Goal: Information Seeking & Learning: Learn about a topic

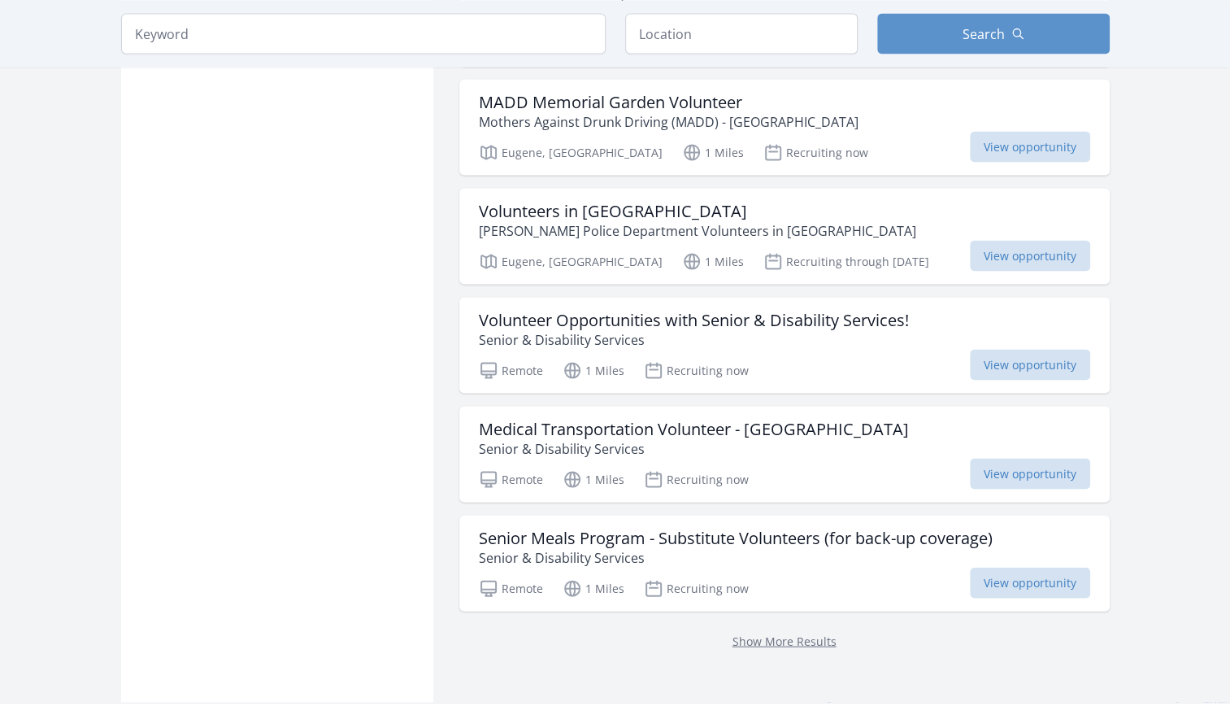
scroll to position [1818, 0]
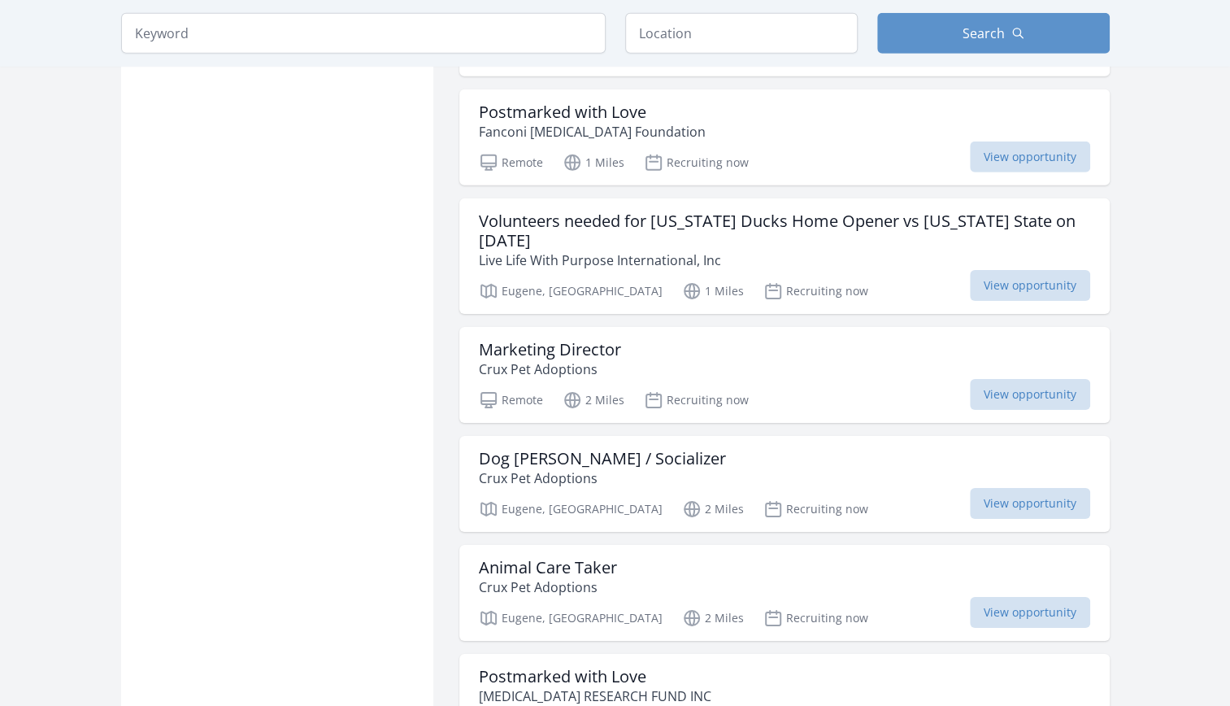
scroll to position [2977, 0]
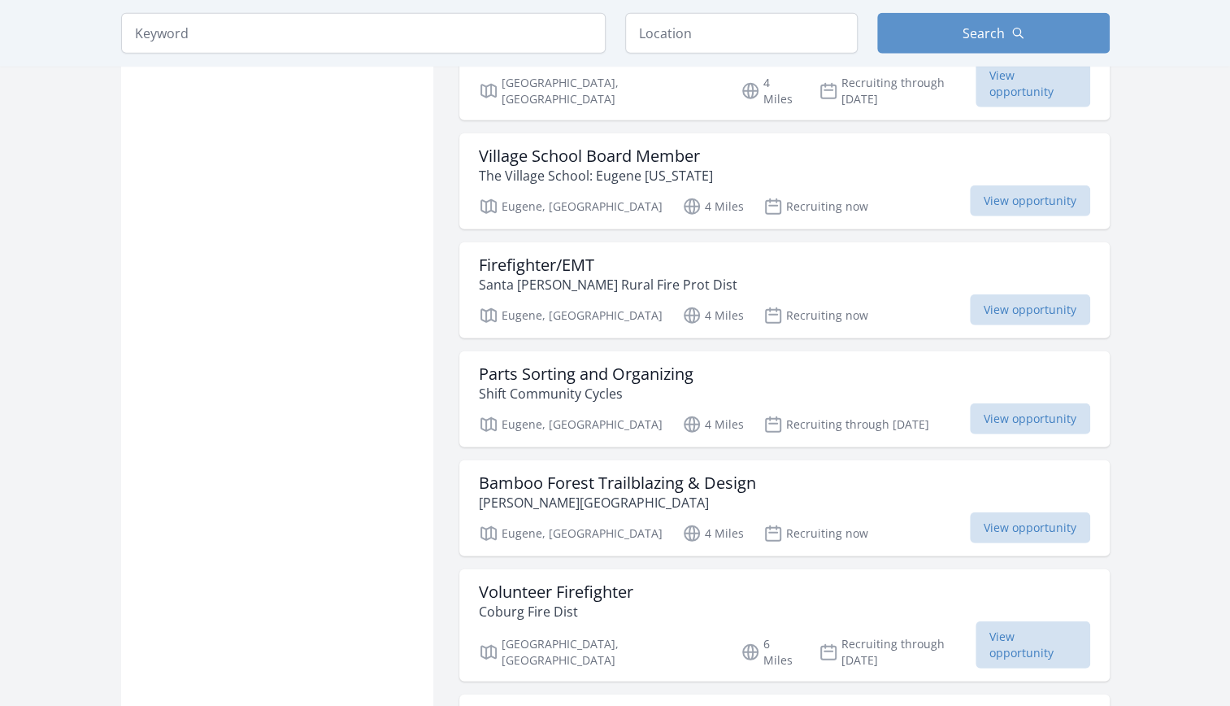
scroll to position [6213, 0]
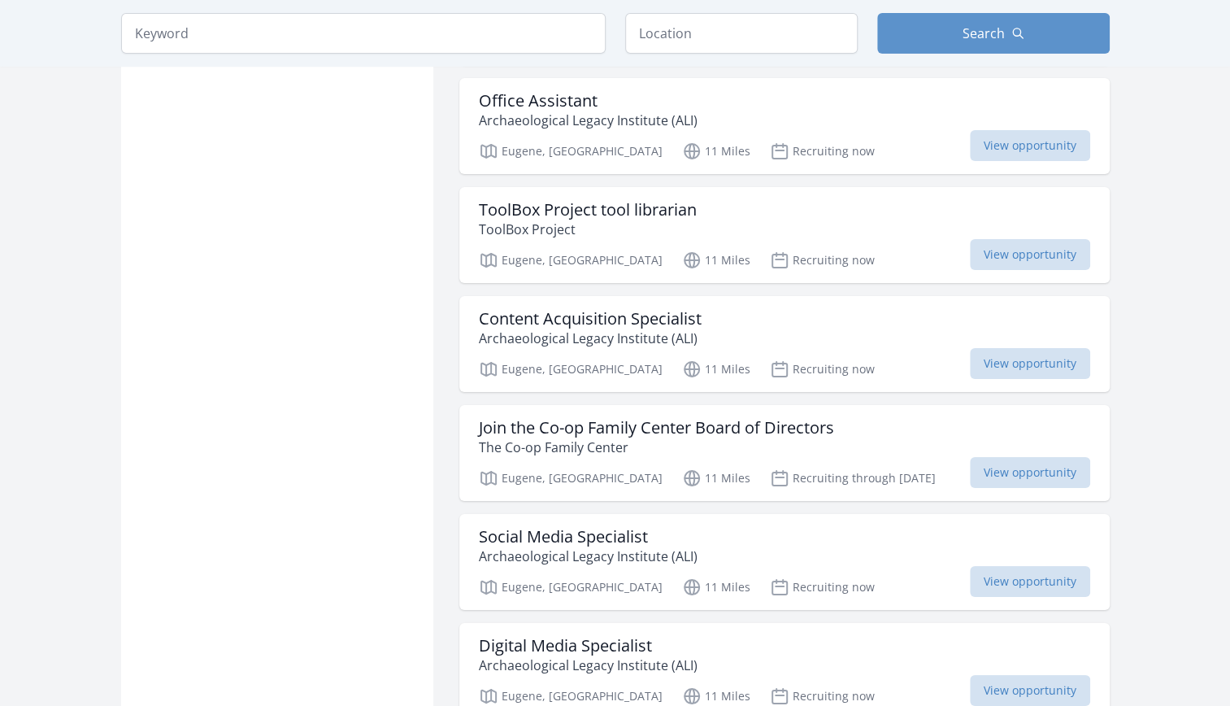
scroll to position [7159, 0]
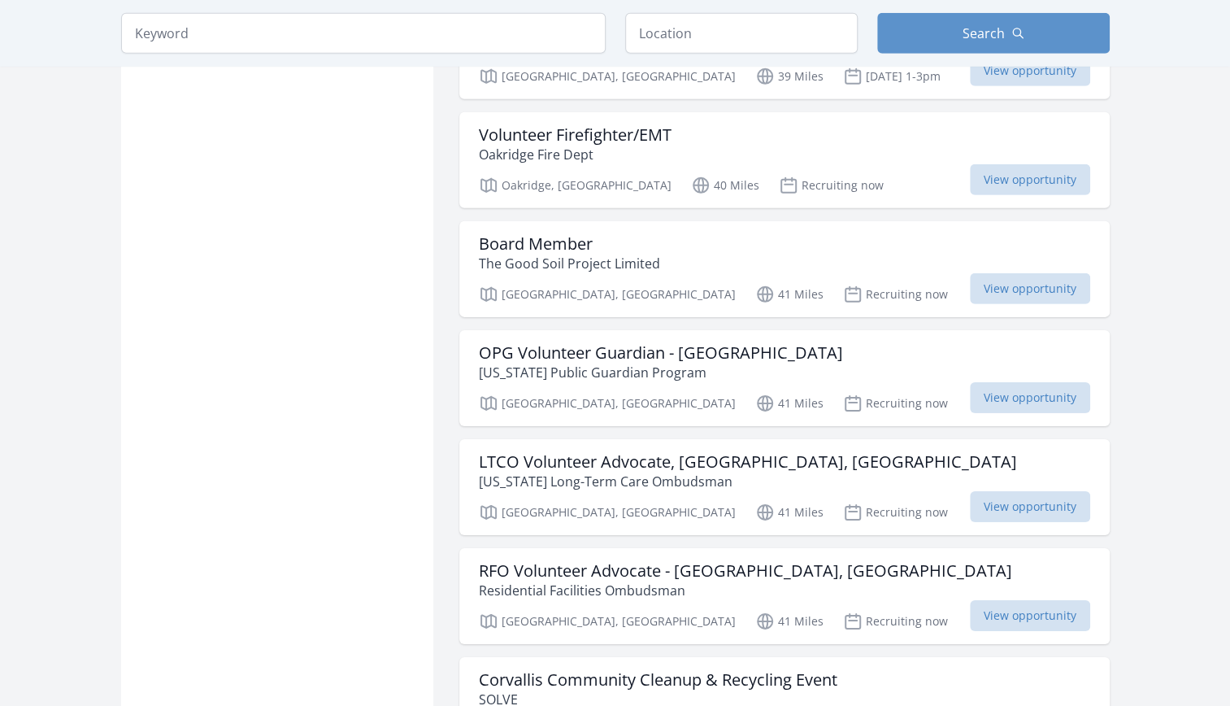
scroll to position [10305, 0]
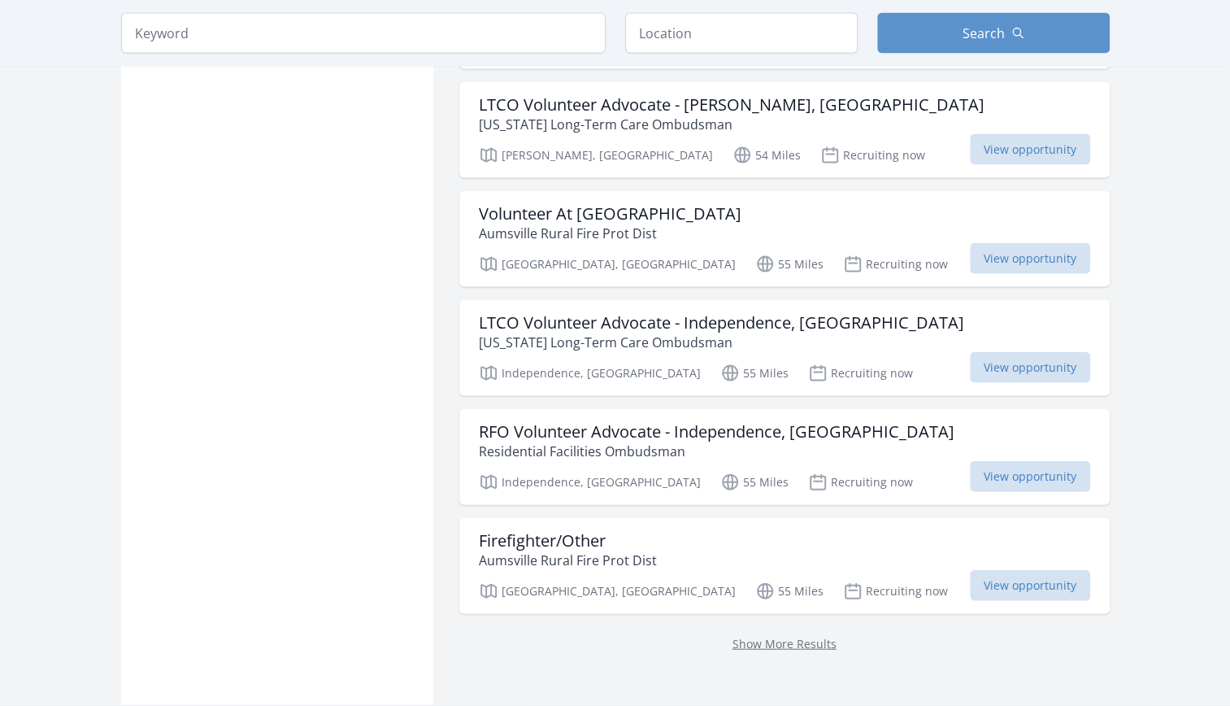
scroll to position [12950, 0]
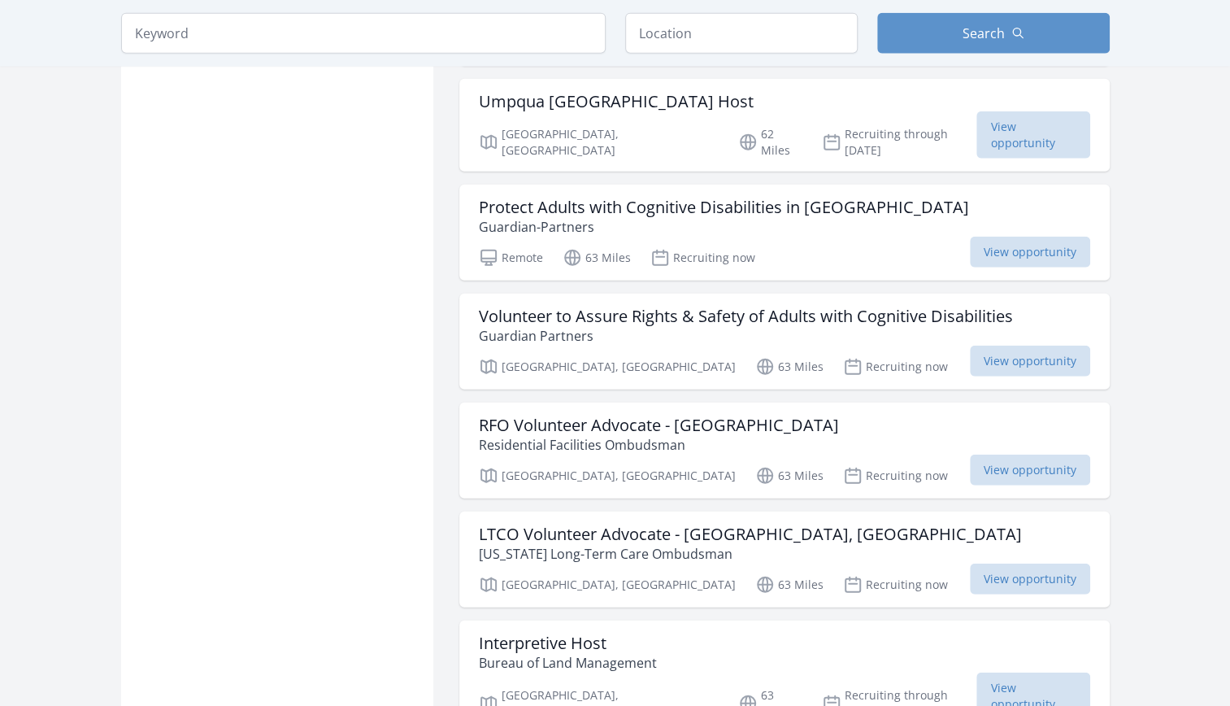
scroll to position [17178, 0]
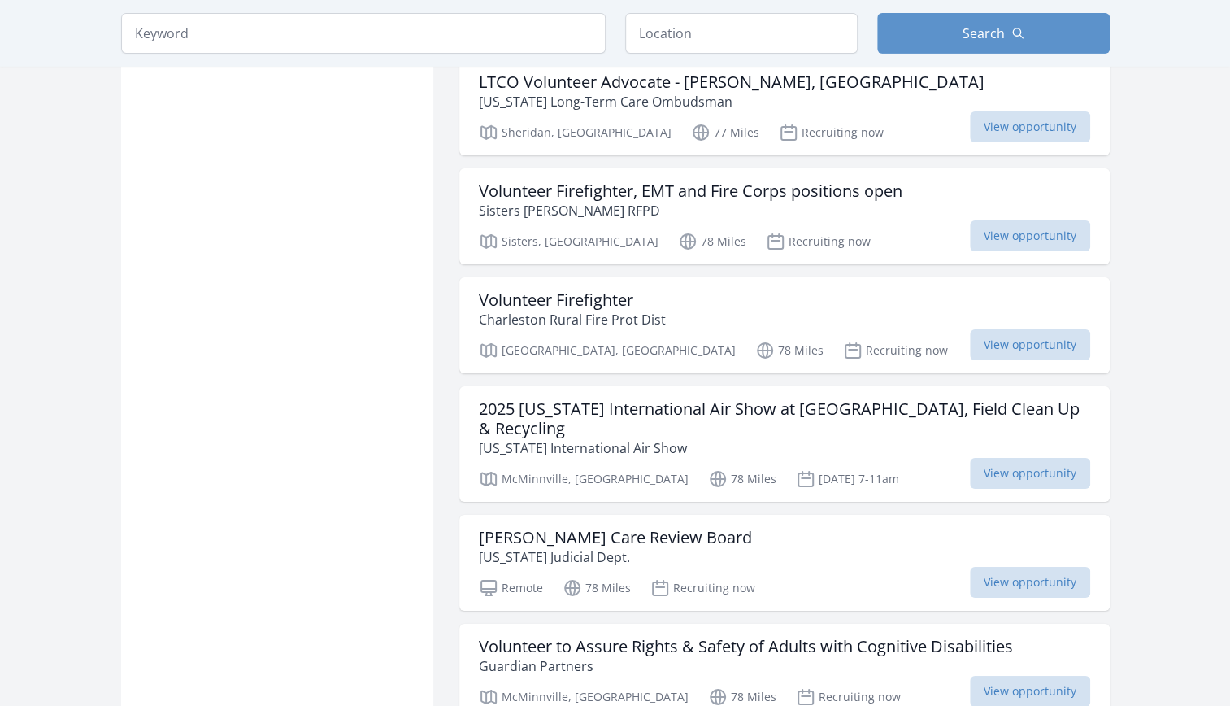
scroll to position [21647, 0]
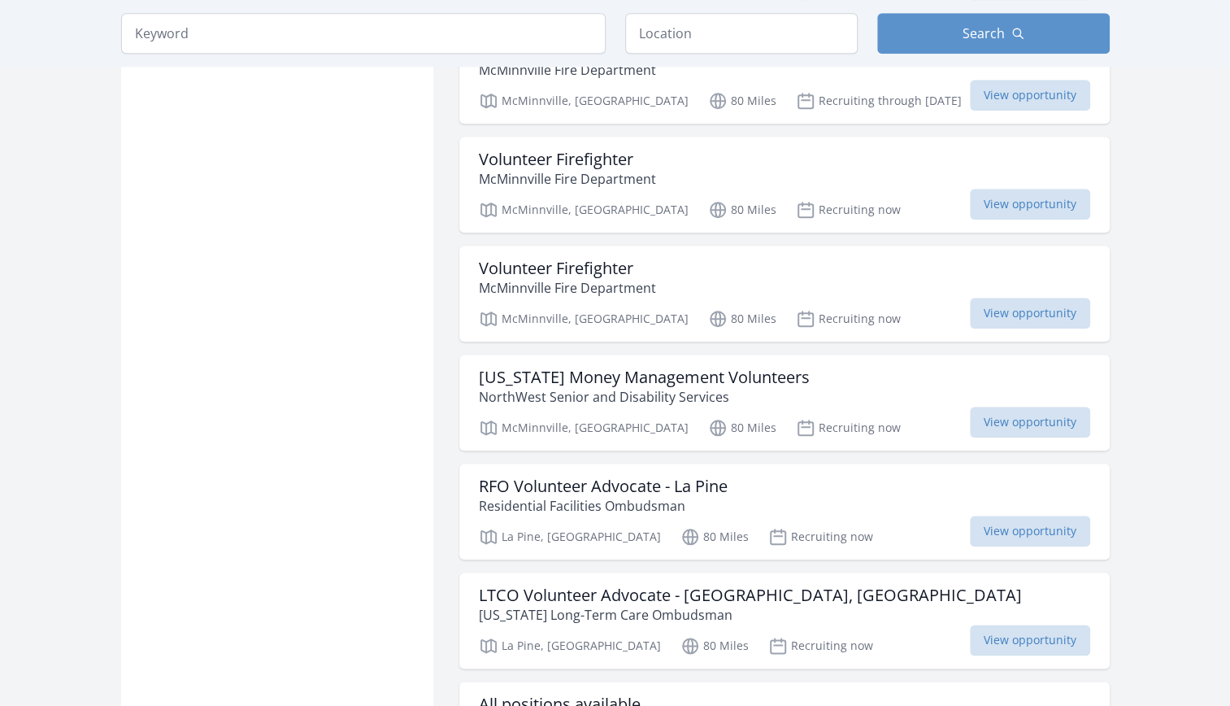
scroll to position [23881, 0]
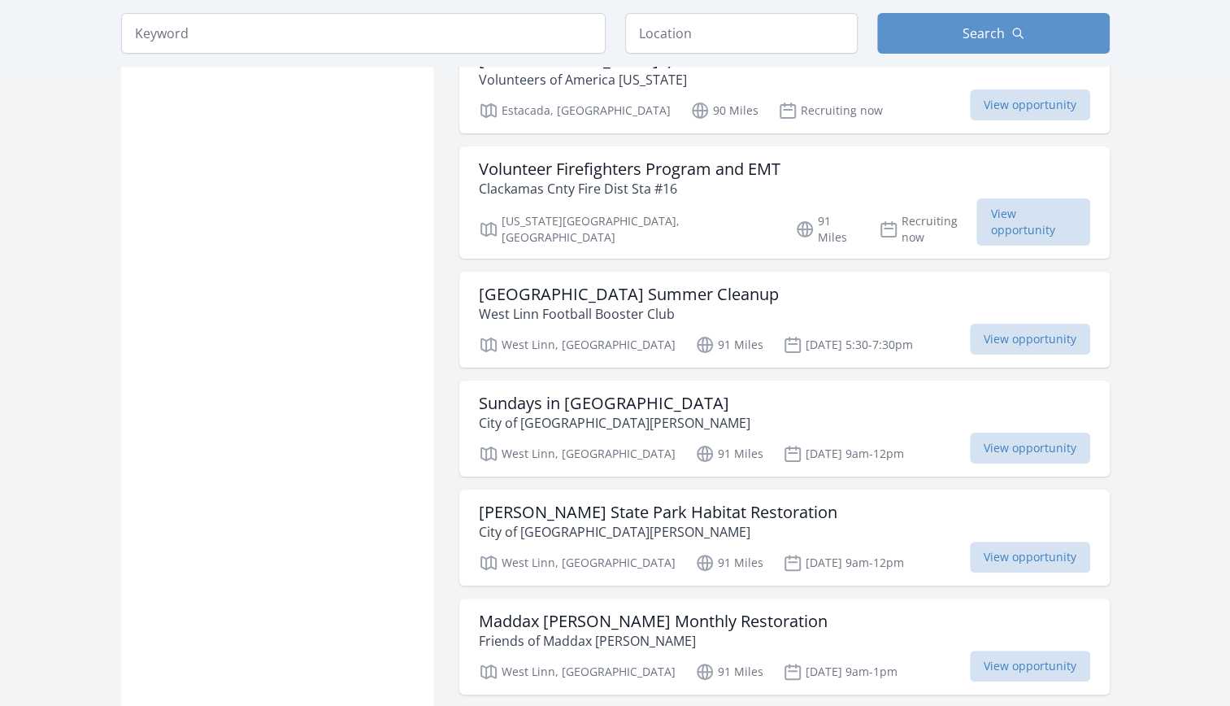
scroll to position [25880, 0]
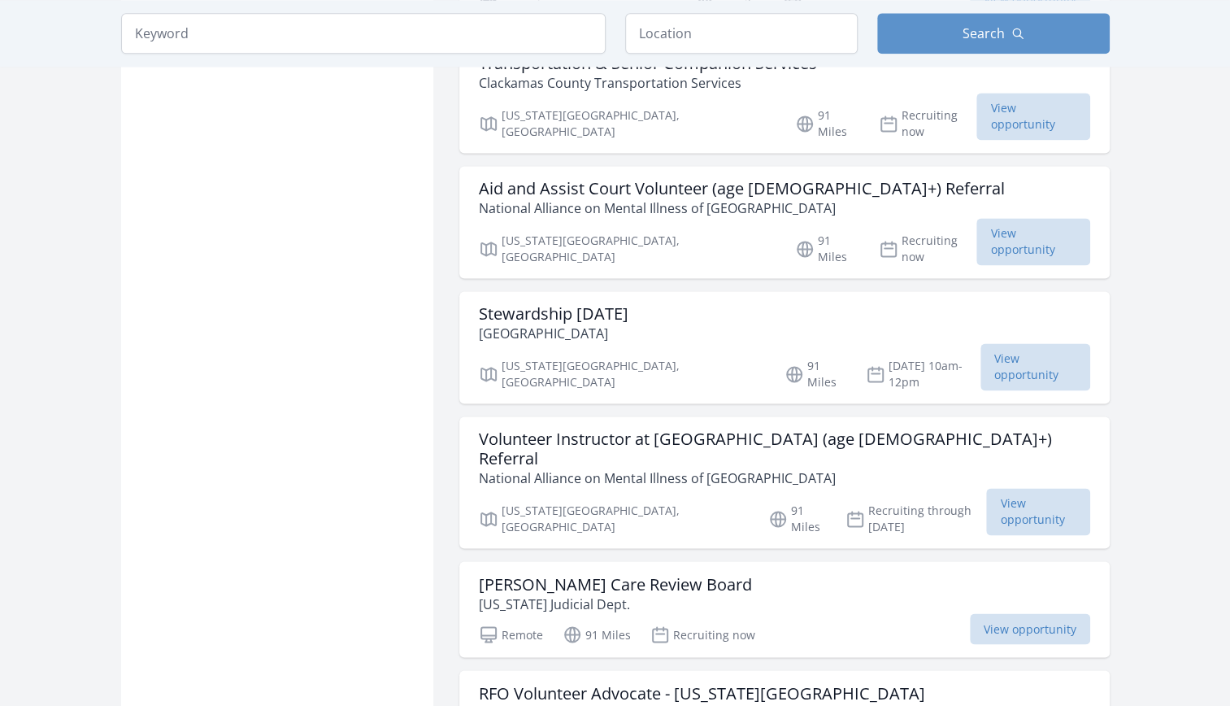
scroll to position [27882, 0]
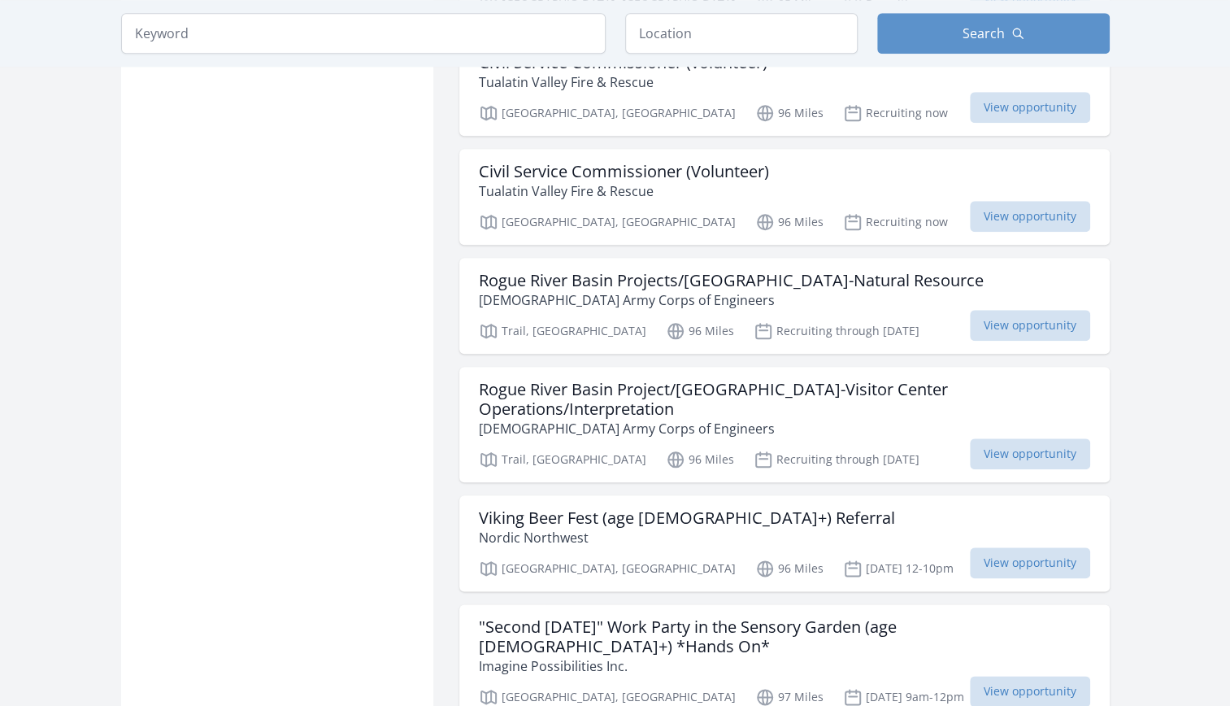
scroll to position [30406, 0]
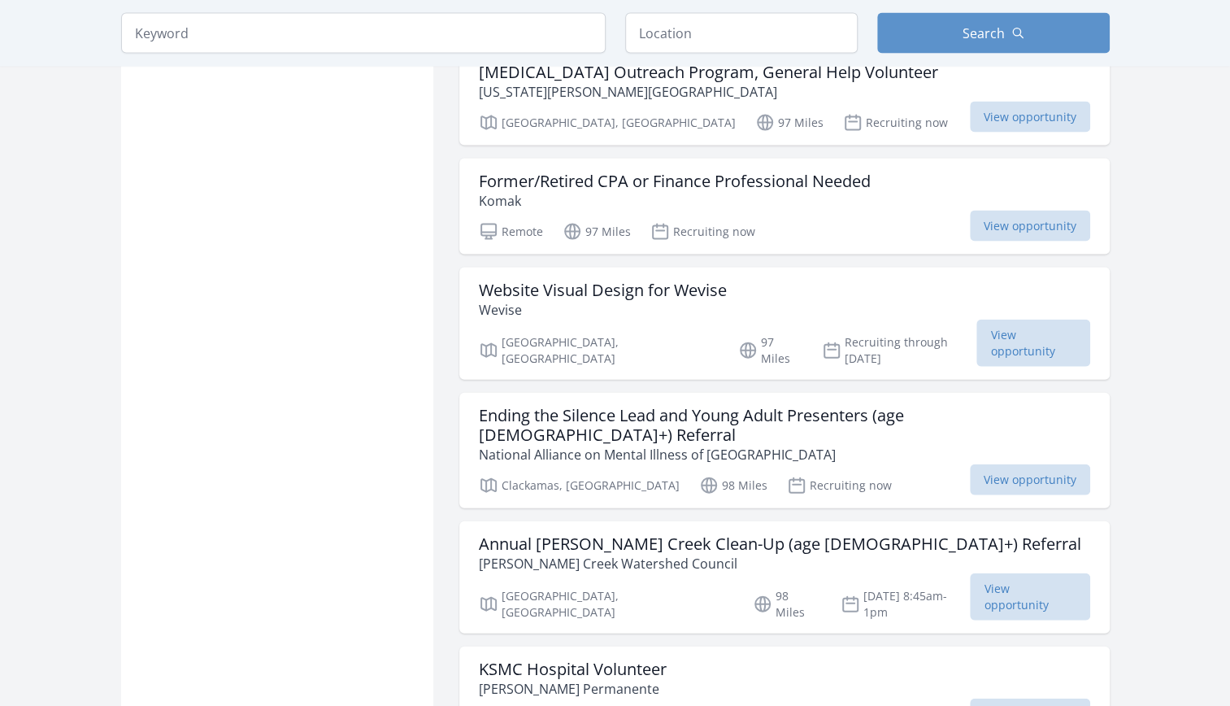
scroll to position [31567, 0]
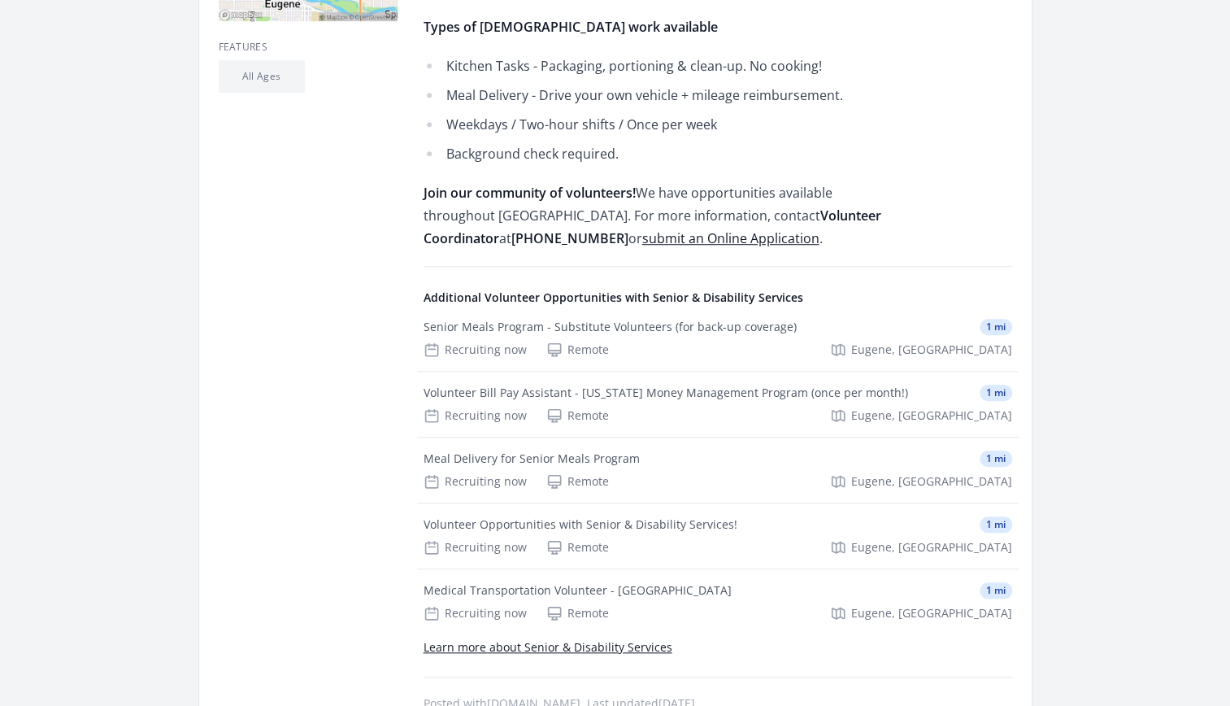
scroll to position [649, 0]
